Goal: Task Accomplishment & Management: Use online tool/utility

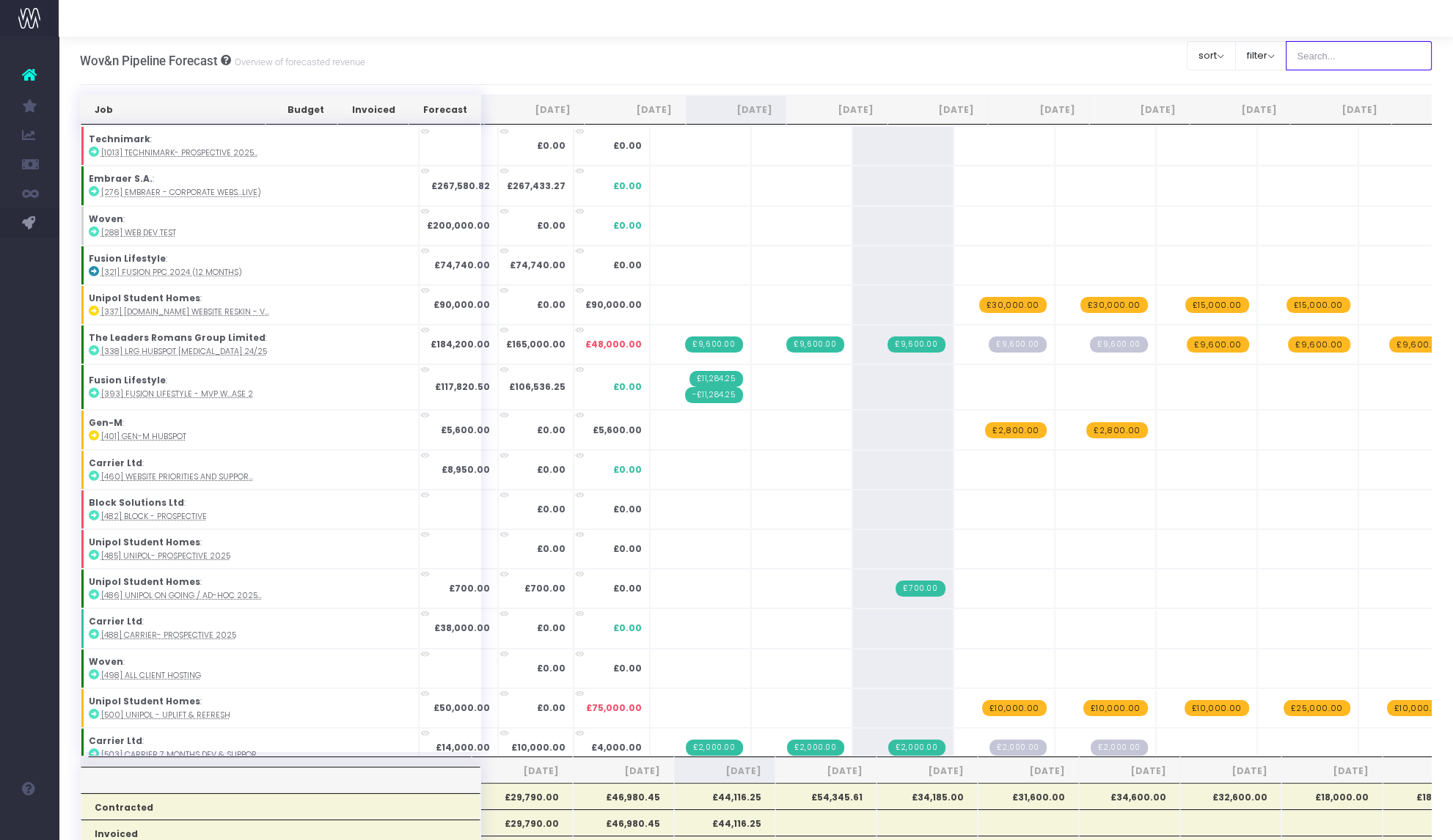
click at [1313, 55] on input "text" at bounding box center [1359, 56] width 147 height 30
type input "life"
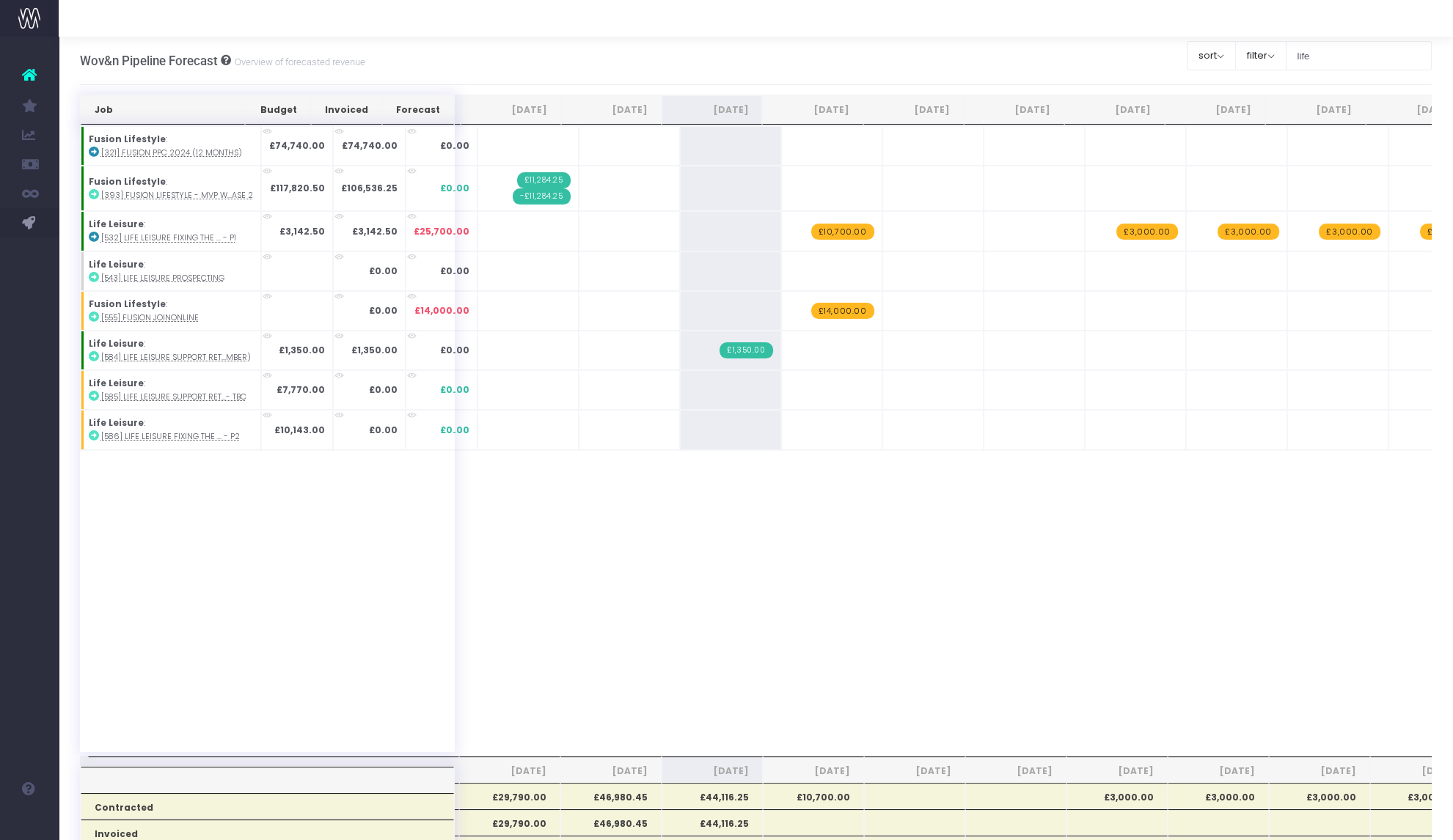
click at [839, 224] on span "£10,700.00" at bounding box center [842, 231] width 63 height 16
click at [816, 233] on span "£10,700.00" at bounding box center [842, 231] width 63 height 16
click at [0, 0] on span "+" at bounding box center [0, 0] width 0 height 0
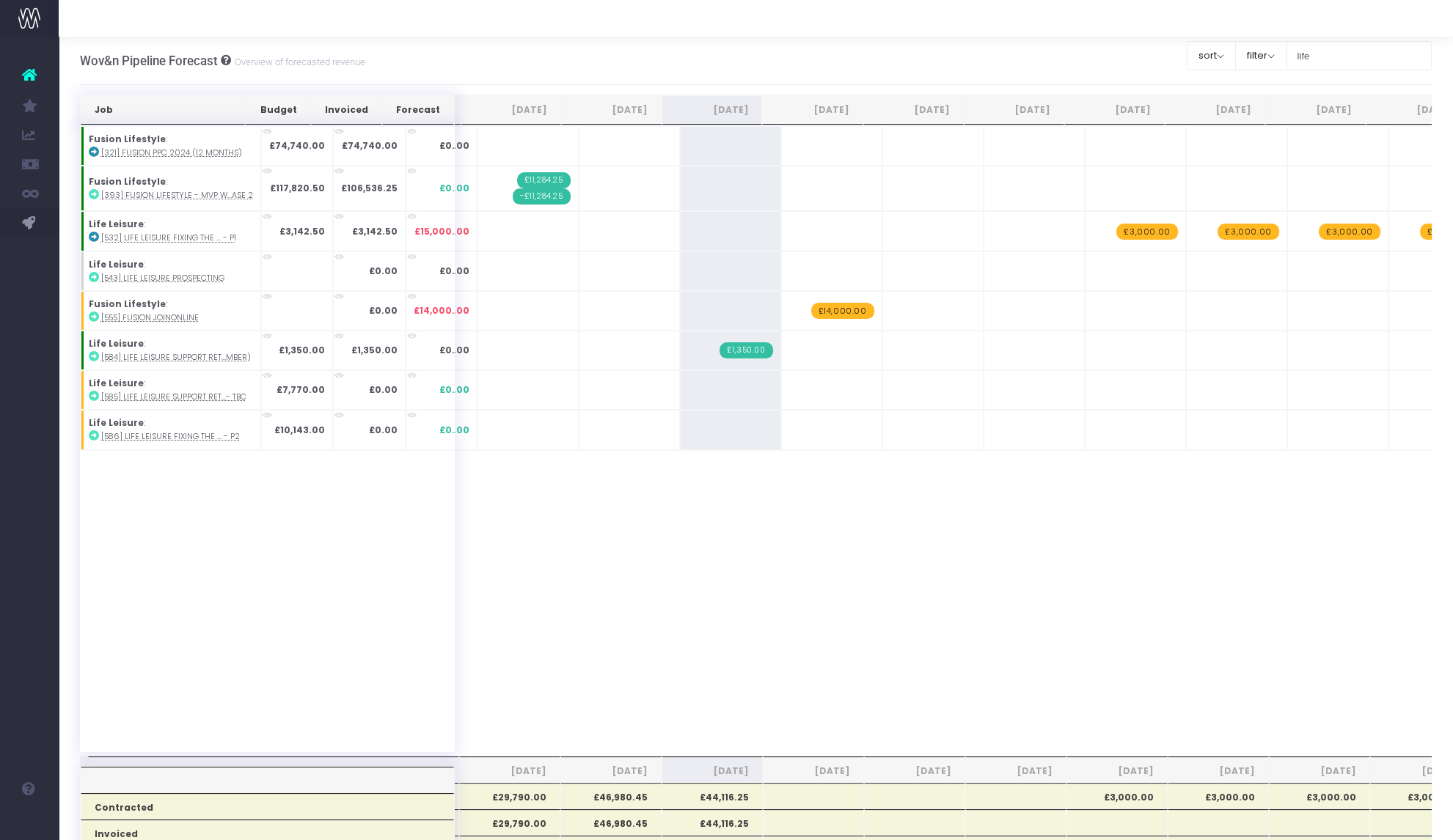
click at [0, 0] on span "+" at bounding box center [0, 0] width 0 height 0
type input "10700"
click at [0, 0] on span "+" at bounding box center [0, 0] width 0 height 0
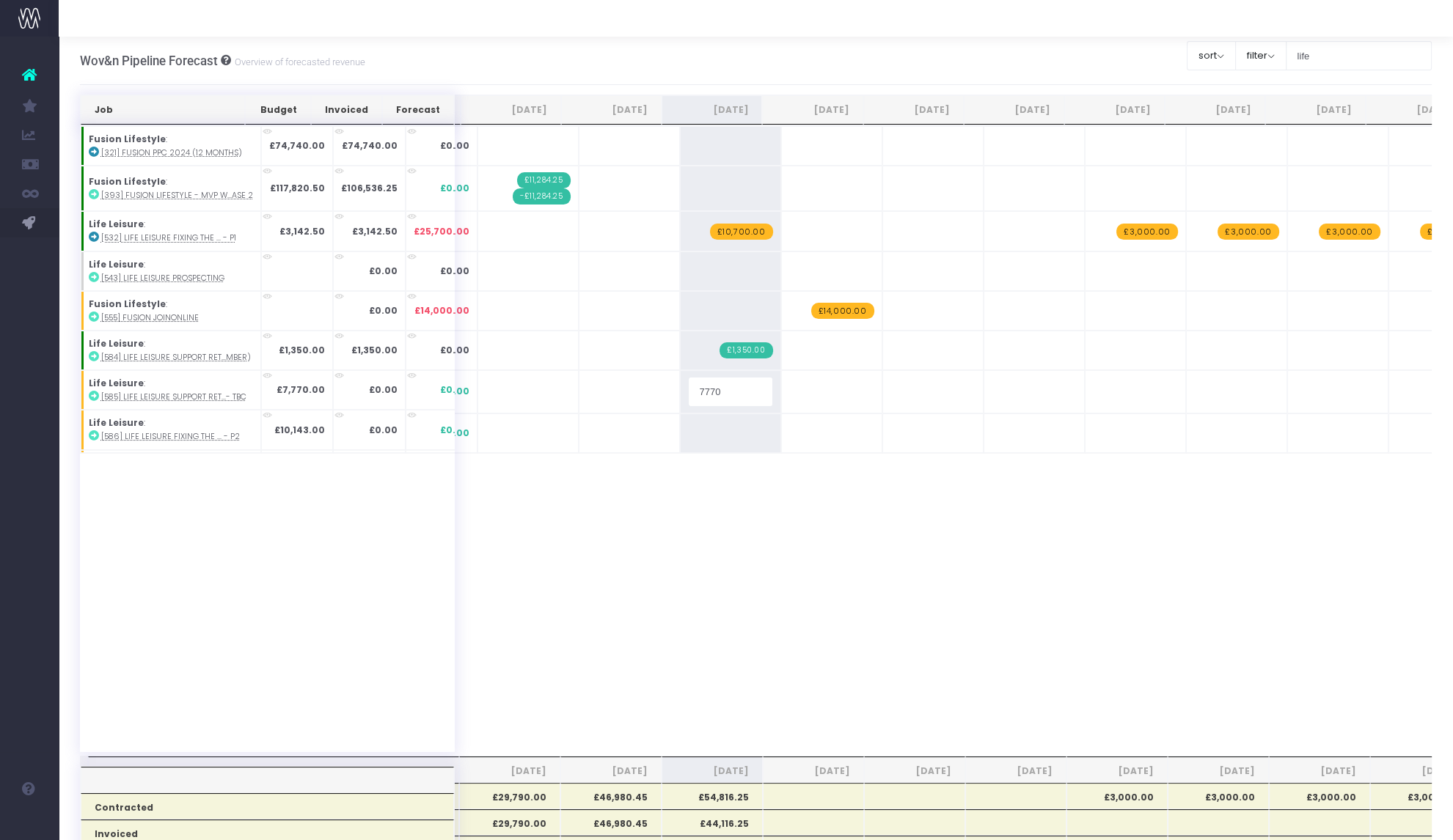
type input "2"
click at [735, 386] on span "£2.00" at bounding box center [753, 390] width 41 height 16
type input "1700"
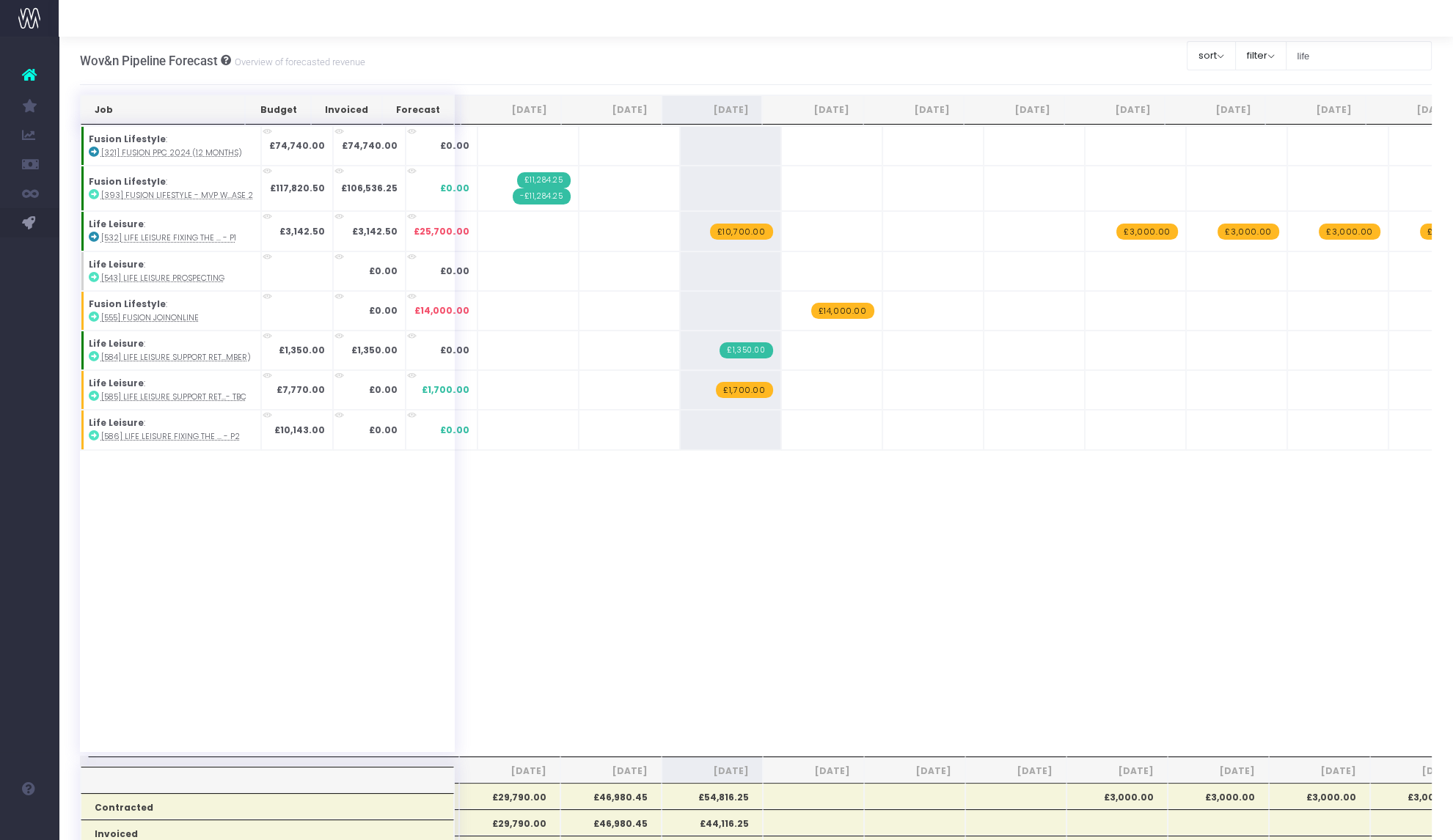
click at [89, 392] on icon at bounding box center [94, 396] width 10 height 10
click at [731, 386] on span "£1,700.00" at bounding box center [744, 390] width 56 height 16
click at [752, 246] on td "+ £10,700.00" at bounding box center [731, 231] width 101 height 40
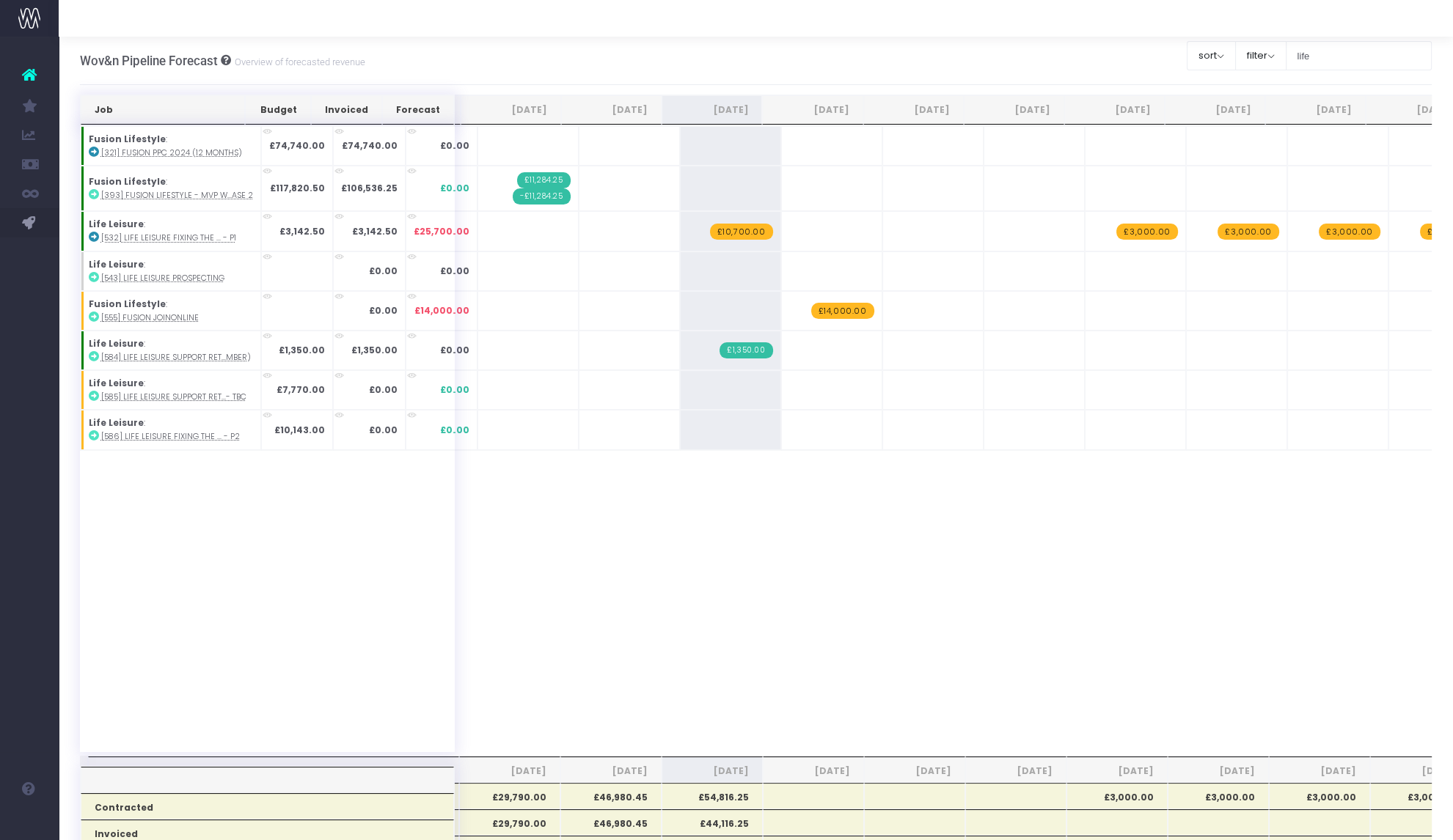
click at [0, 0] on span "+" at bounding box center [0, 0] width 0 height 0
type input "1700"
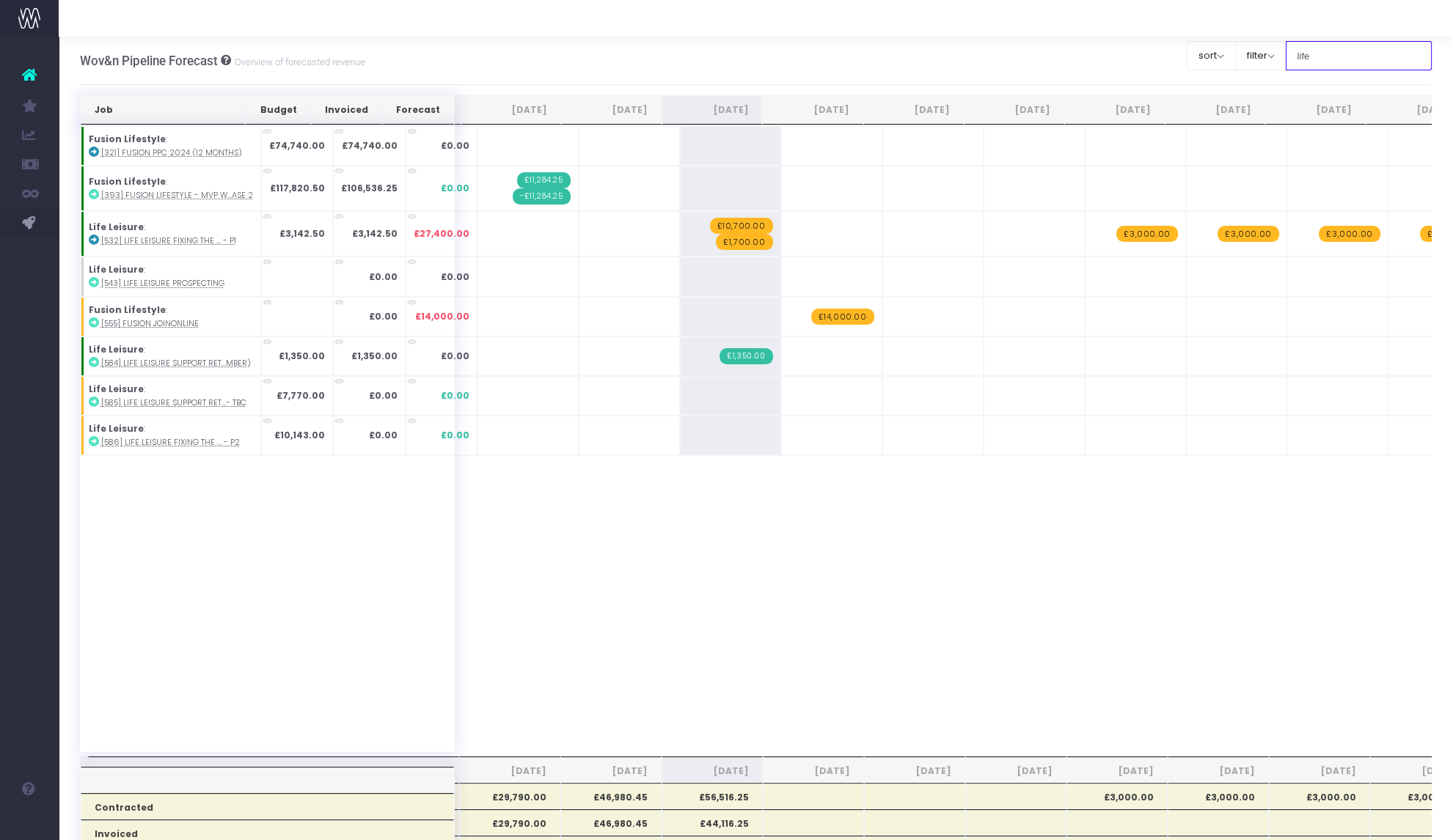
click at [1311, 55] on input "life" at bounding box center [1359, 56] width 147 height 30
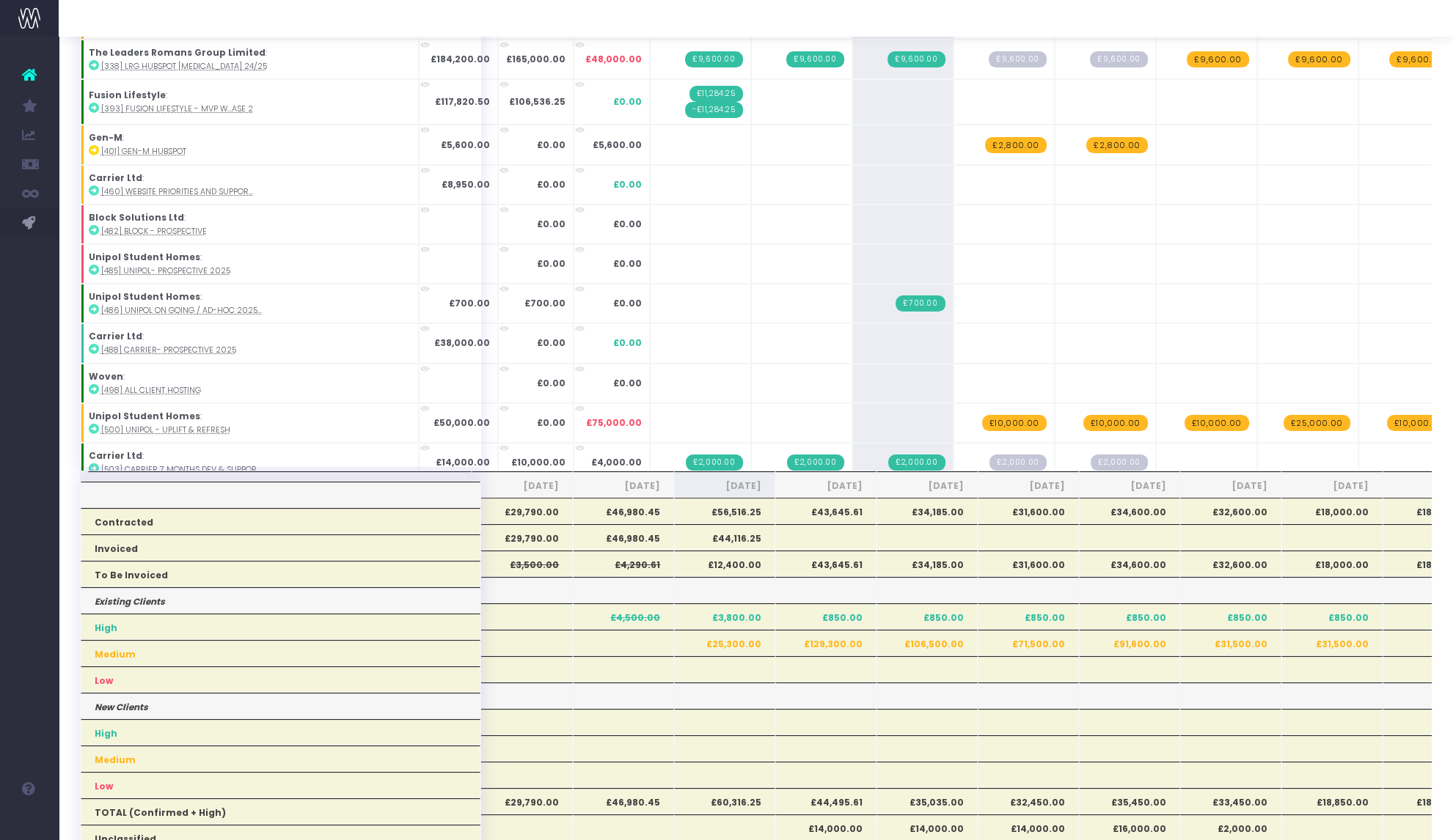
scroll to position [309, 0]
